Goal: Find specific page/section: Find specific page/section

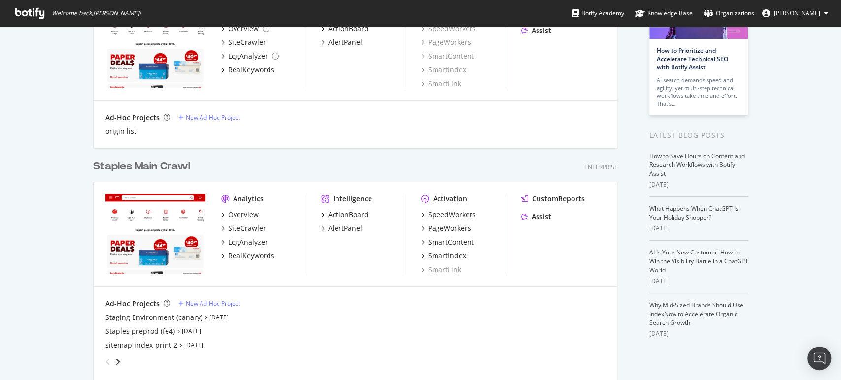
scroll to position [164, 0]
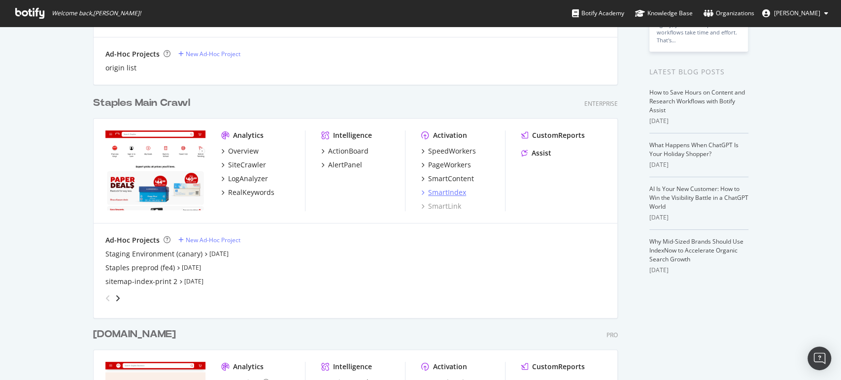
click at [442, 190] on div "SmartIndex" at bounding box center [447, 193] width 38 height 10
